Goal: Information Seeking & Learning: Check status

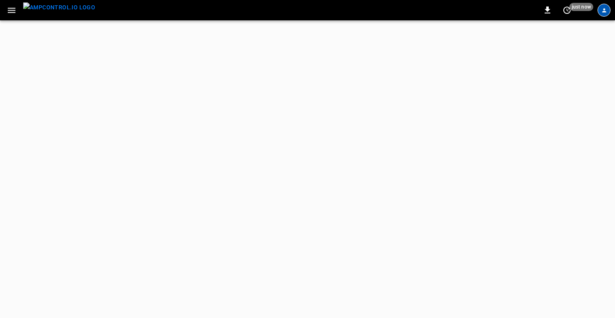
click at [604, 10] on icon "profile-icon" at bounding box center [604, 10] width 6 height 6
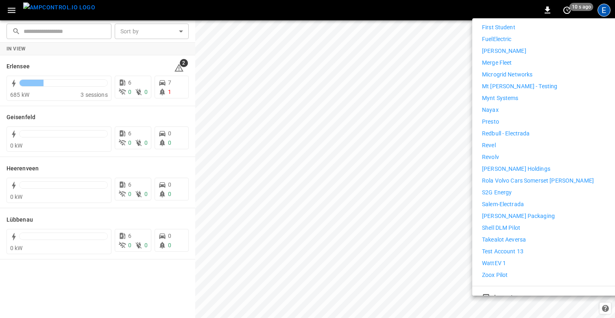
scroll to position [412, 0]
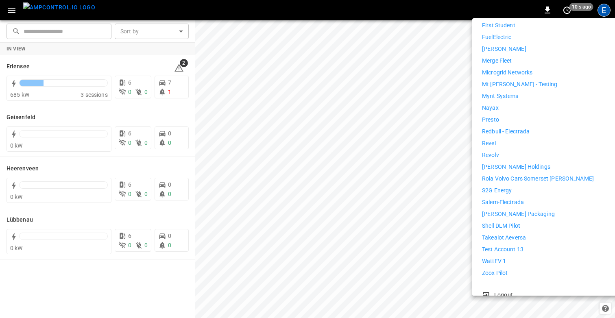
click at [494, 257] on p "WattEV 1" at bounding box center [494, 261] width 24 height 9
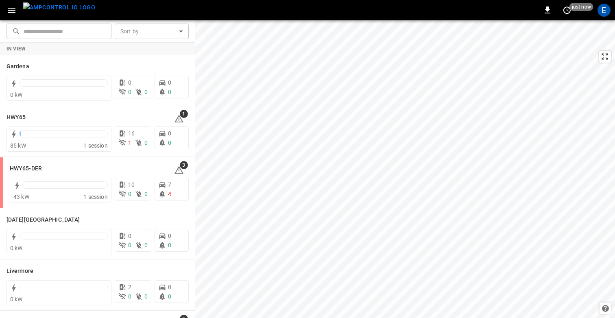
click at [11, 11] on icon "button" at bounding box center [12, 10] width 10 height 10
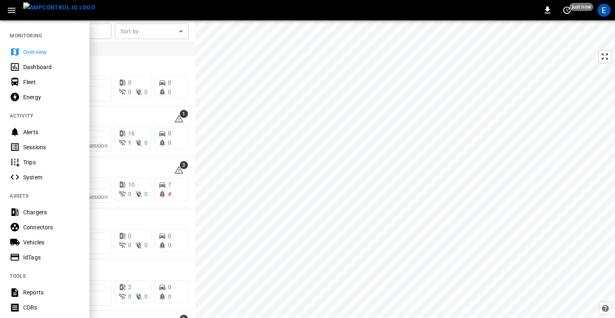
click at [11, 11] on icon "button" at bounding box center [12, 10] width 10 height 10
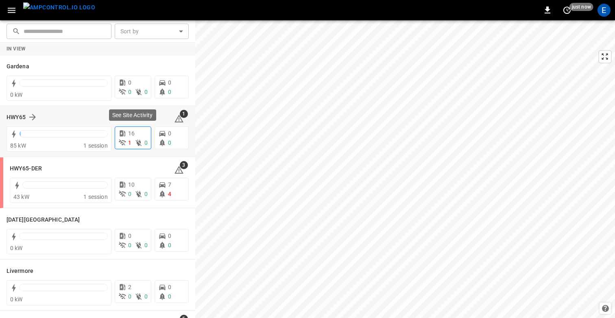
click at [127, 138] on div "16 1 0" at bounding box center [133, 138] width 37 height 23
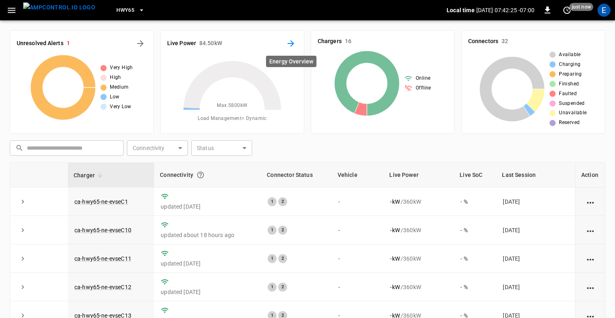
click at [291, 45] on icon "Energy Overview" at bounding box center [291, 44] width 10 height 10
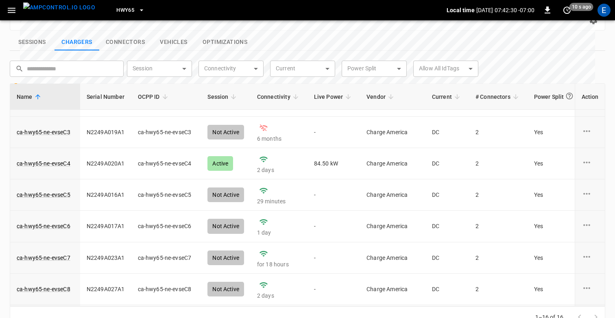
scroll to position [274, 0]
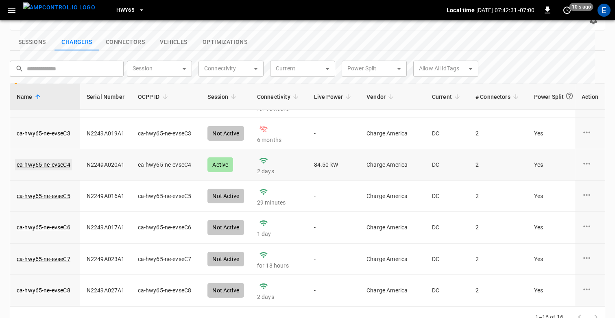
click at [50, 159] on link "ca-hwy65-ne-evseC4" at bounding box center [43, 164] width 57 height 11
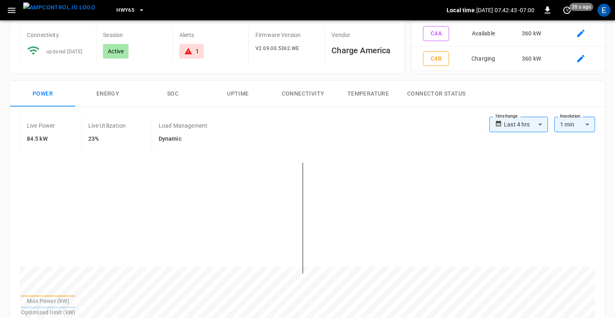
scroll to position [75, 0]
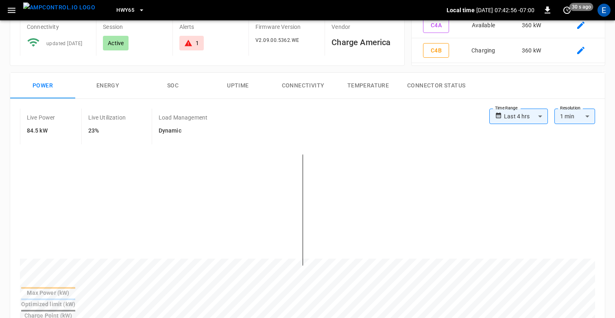
click at [113, 95] on button "Energy" at bounding box center [107, 86] width 65 height 26
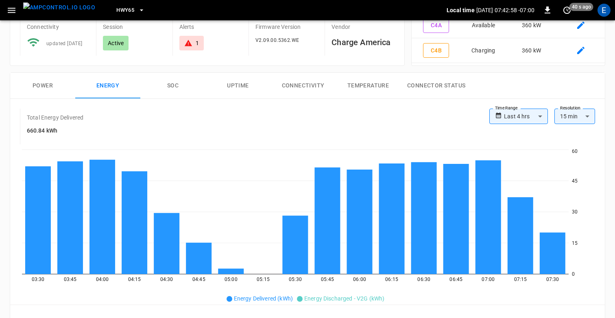
click at [57, 88] on button "Power" at bounding box center [42, 86] width 65 height 26
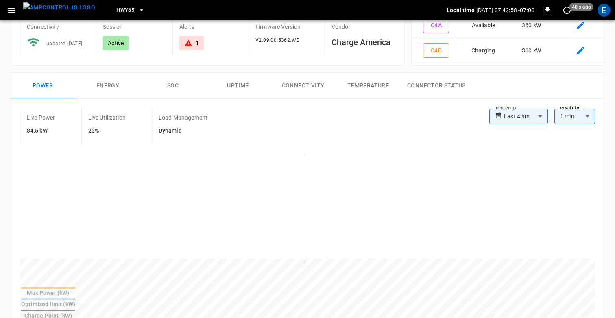
click at [95, 90] on button "Energy" at bounding box center [107, 86] width 65 height 26
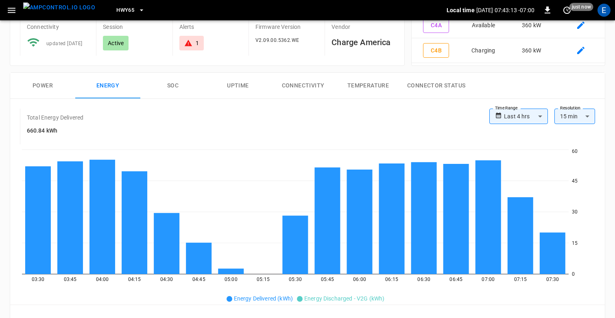
click at [56, 88] on button "Power" at bounding box center [42, 86] width 65 height 26
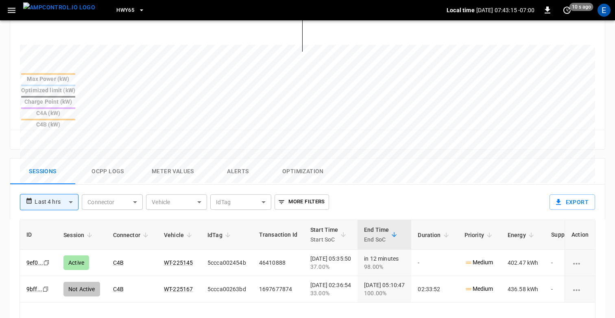
scroll to position [295, 0]
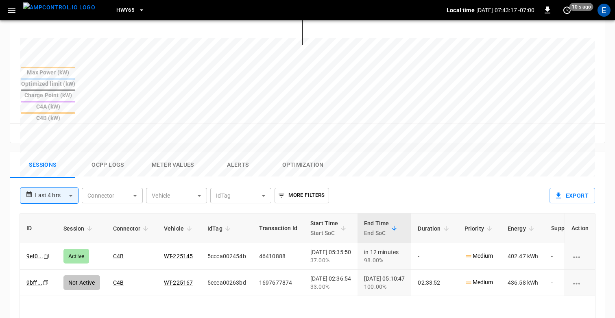
click at [109, 152] on button "Ocpp logs" at bounding box center [107, 165] width 65 height 26
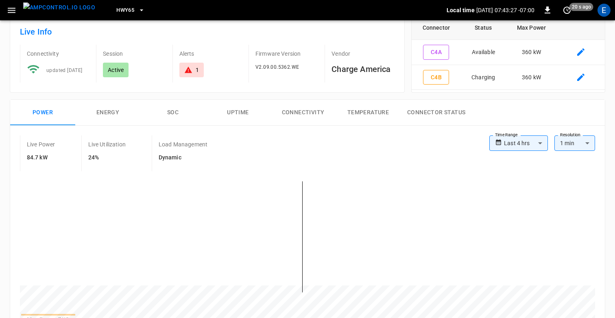
scroll to position [44, 0]
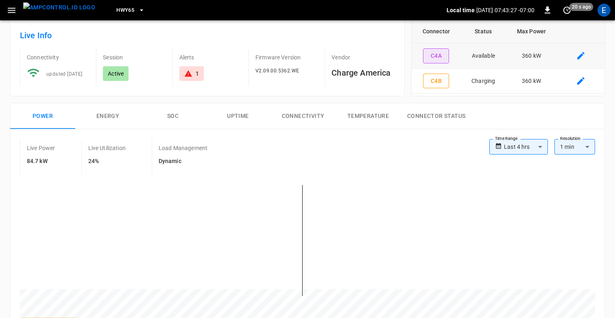
click at [444, 54] on button "C4A" at bounding box center [436, 55] width 26 height 15
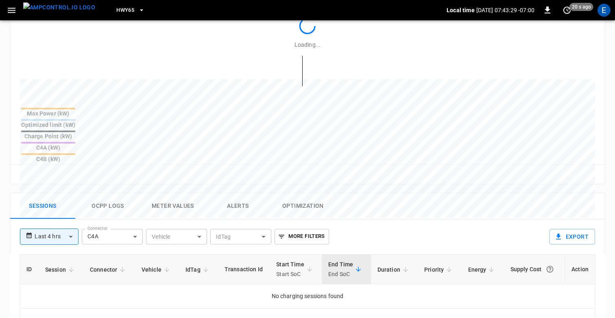
scroll to position [283, 0]
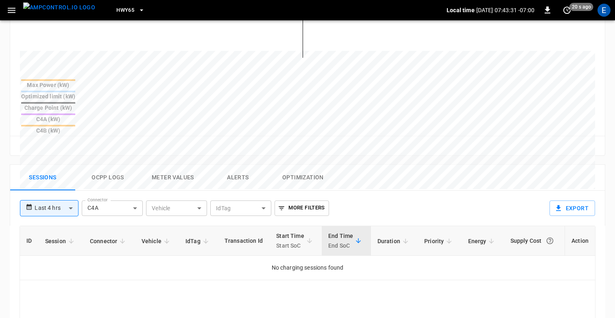
click at [116, 165] on button "Ocpp logs" at bounding box center [107, 178] width 65 height 26
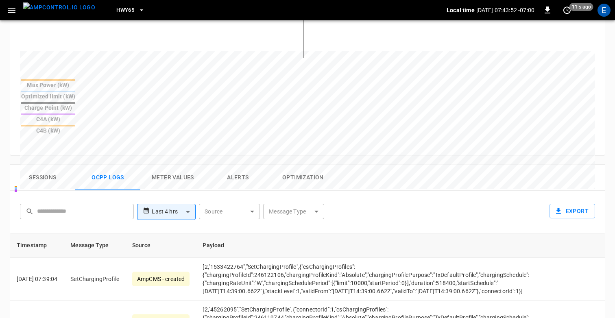
click at [13, 11] on icon "button" at bounding box center [12, 10] width 10 height 10
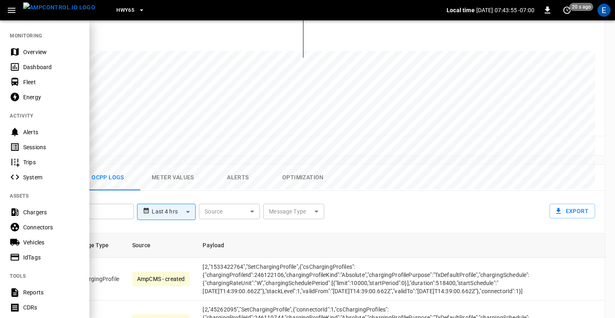
click at [39, 225] on div "Connectors" at bounding box center [51, 227] width 57 height 8
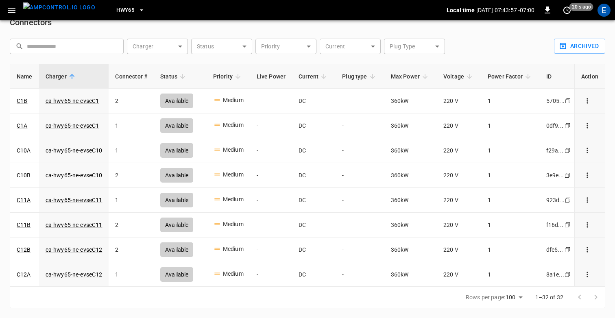
click at [20, 9] on button "menu" at bounding box center [59, 10] width 79 height 20
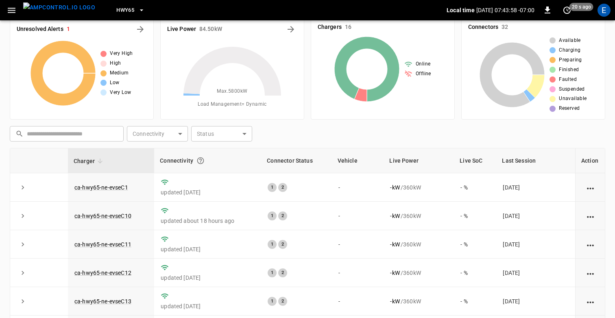
click at [9, 4] on button "button" at bounding box center [11, 10] width 17 height 15
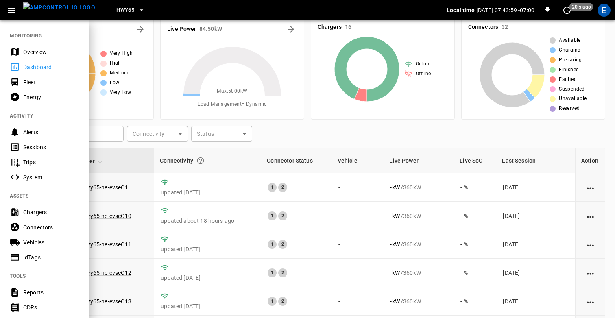
click at [31, 172] on div "System" at bounding box center [44, 177] width 89 height 15
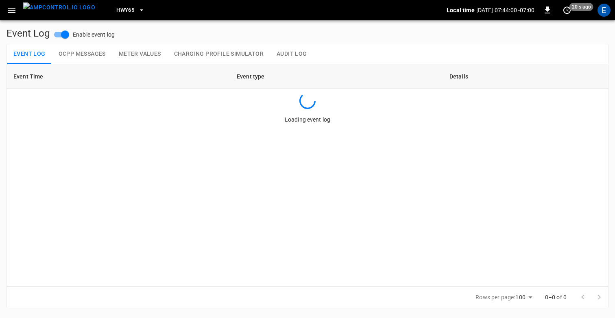
click at [89, 57] on button "OCPP Messages" at bounding box center [82, 54] width 60 height 20
